Goal: Information Seeking & Learning: Learn about a topic

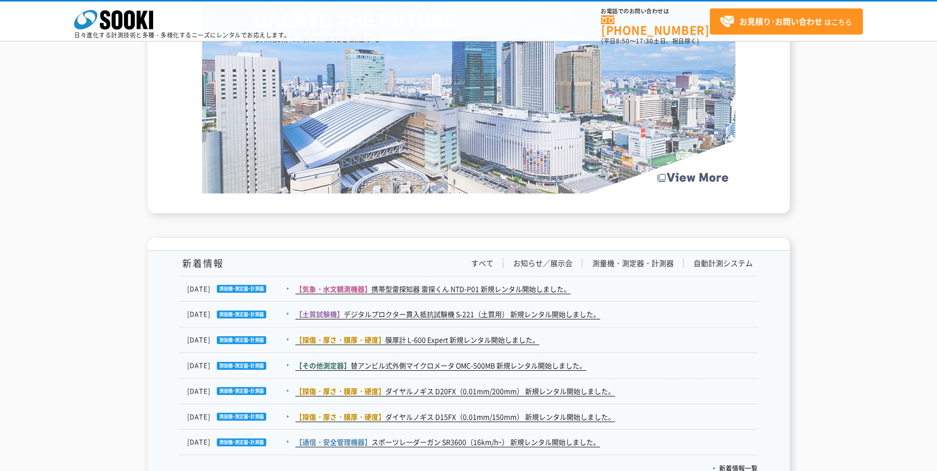
scroll to position [1481, 0]
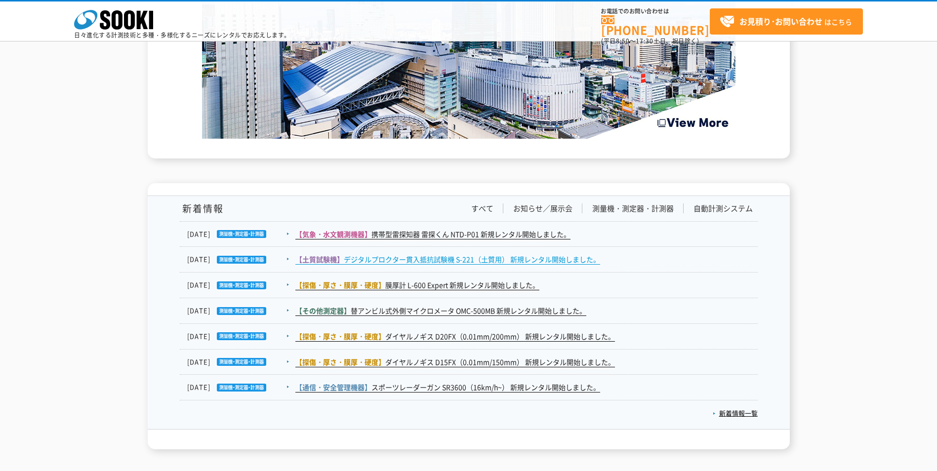
click at [351, 260] on link "【土質試験機】 デジタルプロクター貫入抵抗試験機 S-221（土質用） 新規レンタル開始しました。" at bounding box center [447, 259] width 305 height 10
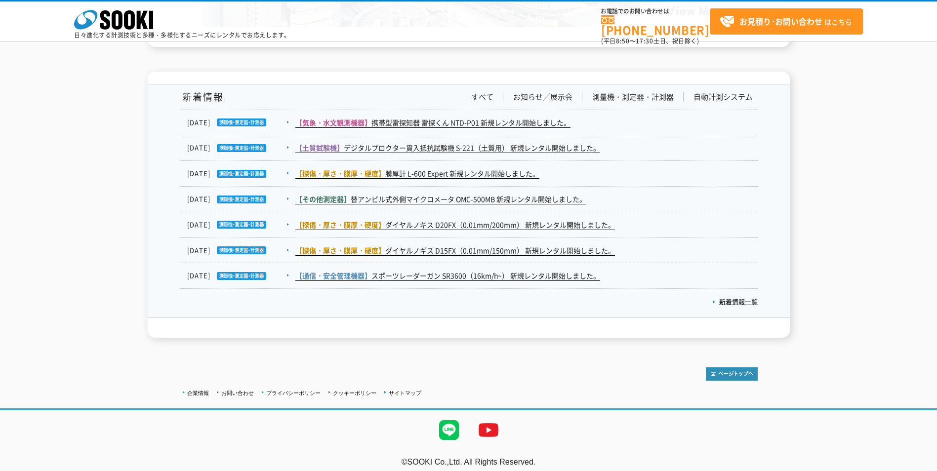
scroll to position [1600, 0]
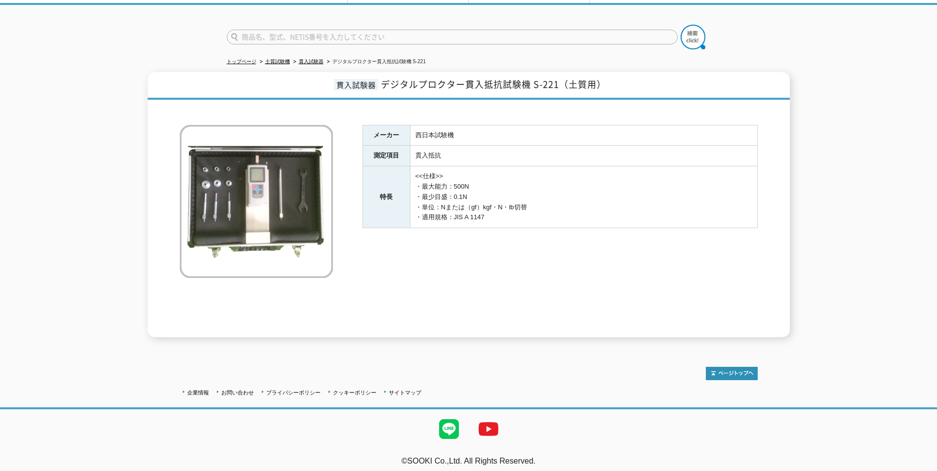
scroll to position [59, 0]
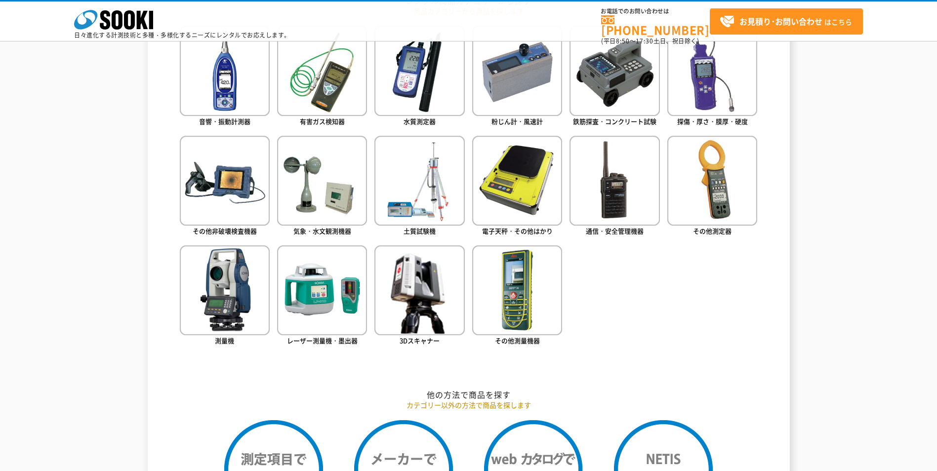
scroll to position [464, 0]
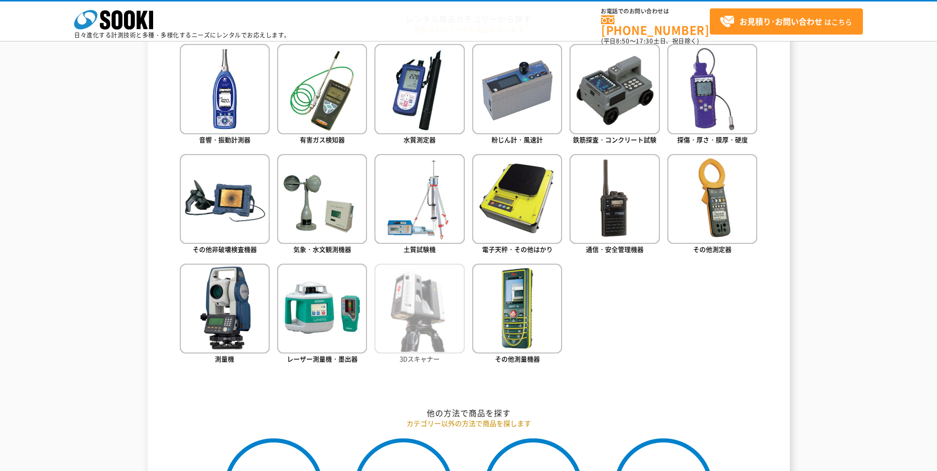
click at [423, 316] on img at bounding box center [419, 309] width 90 height 90
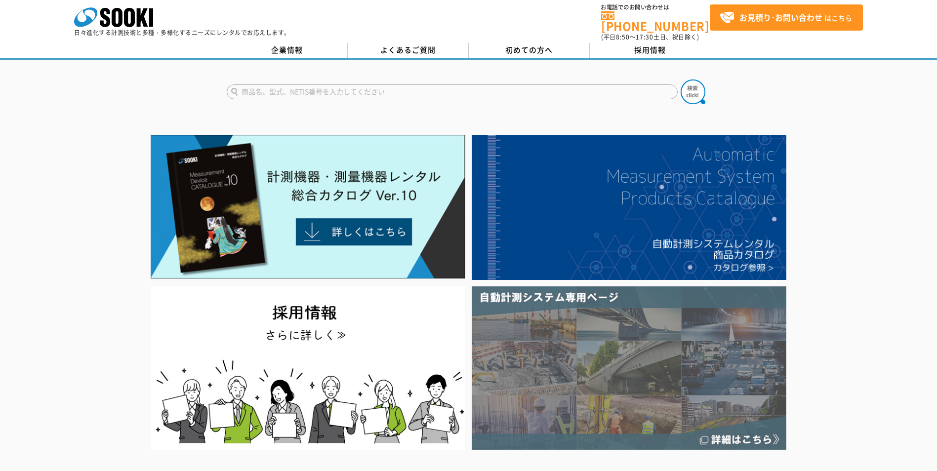
scroll to position [0, 0]
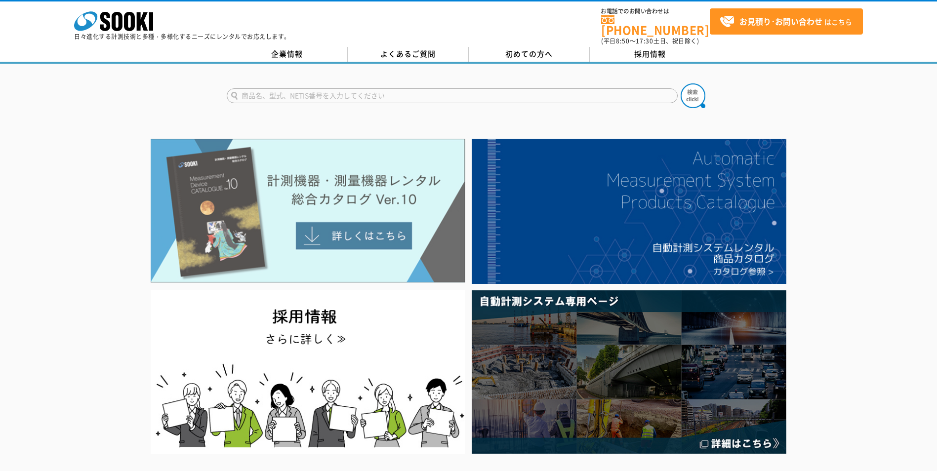
click at [358, 229] on img at bounding box center [308, 211] width 314 height 144
